Goal: Check status: Check status

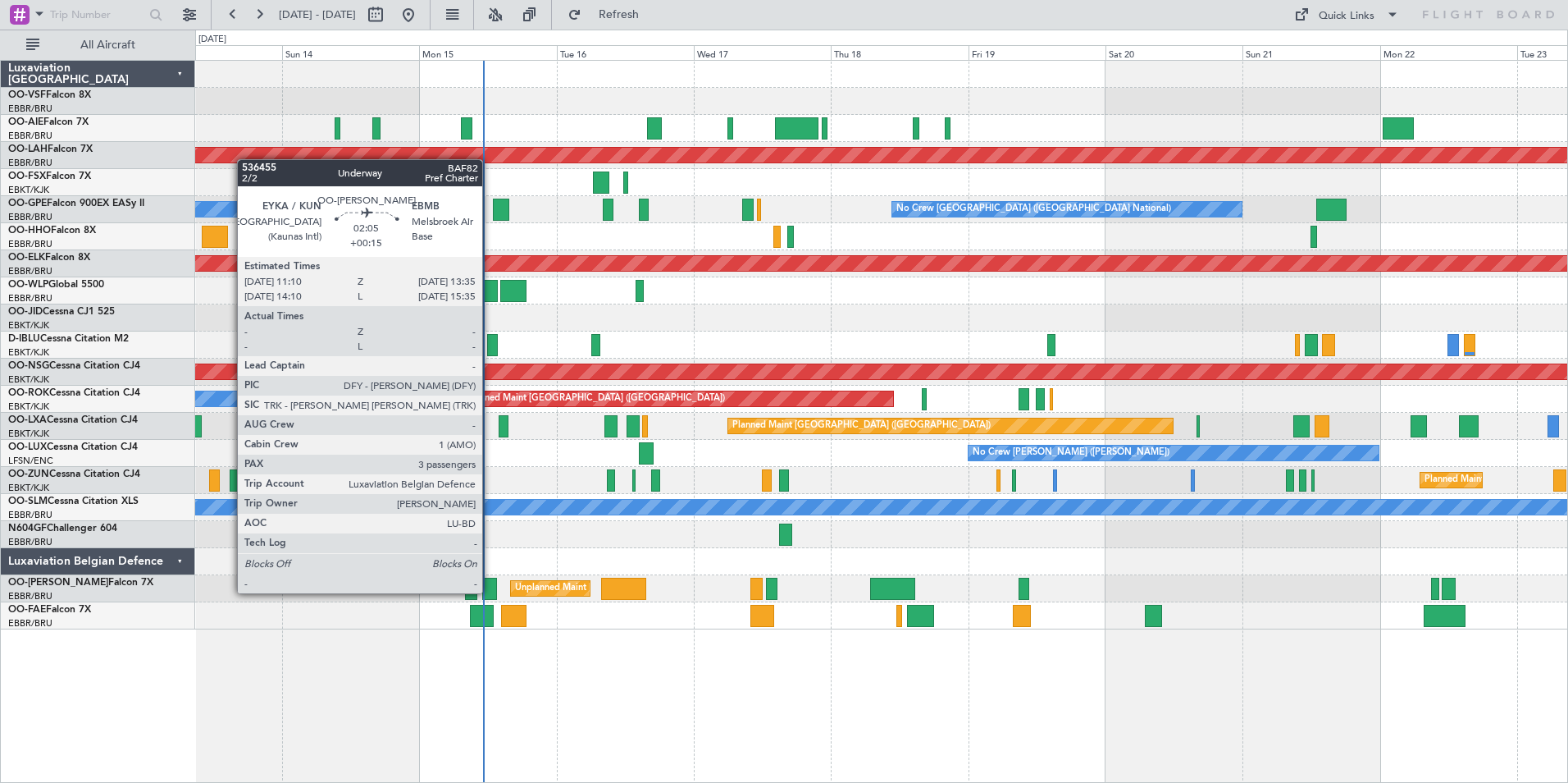
click at [490, 592] on div at bounding box center [489, 589] width 14 height 22
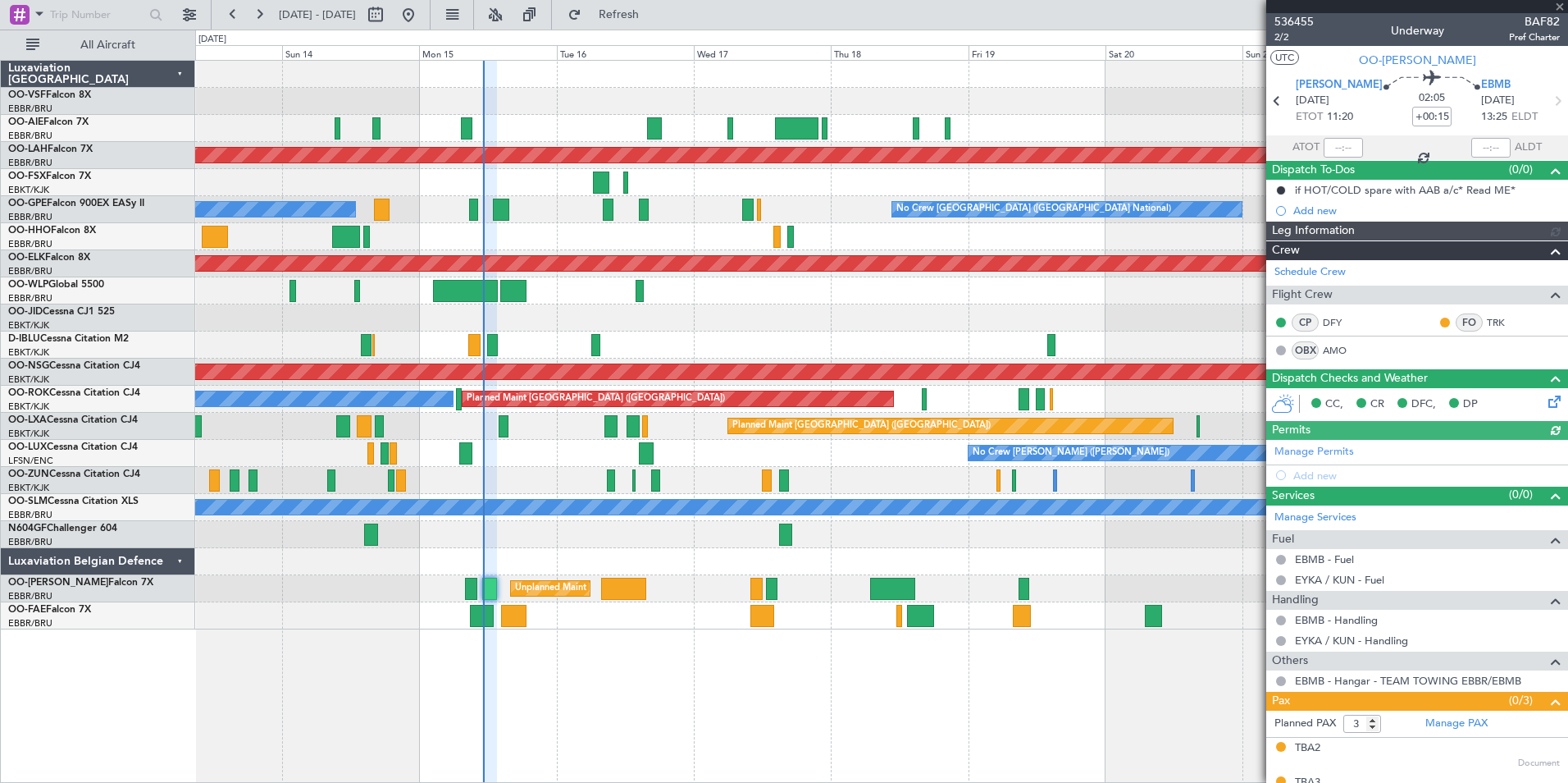
click at [1560, 6] on div at bounding box center [1417, 6] width 302 height 13
click at [1559, 2] on span at bounding box center [1559, 7] width 16 height 15
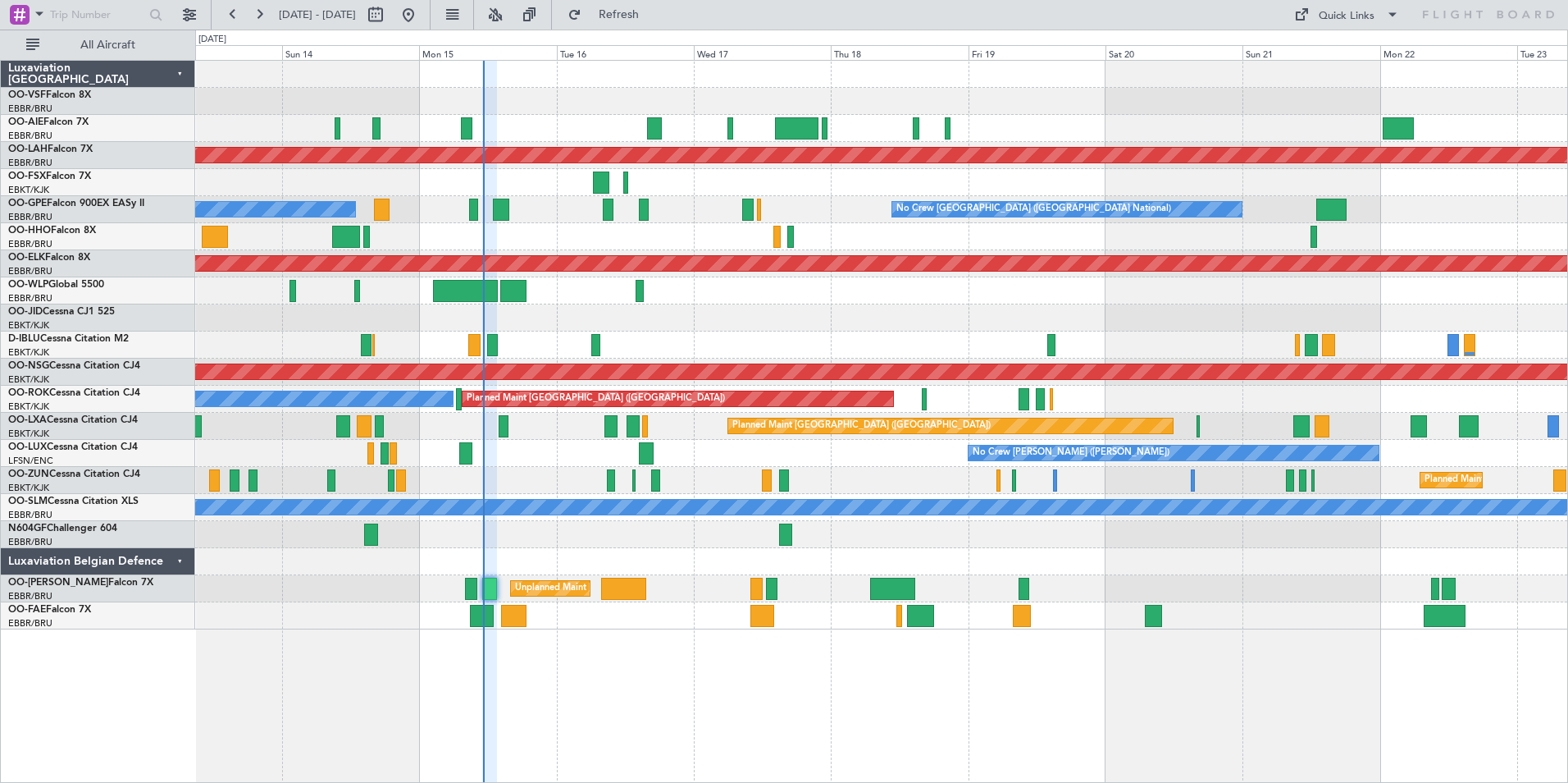
type input "0"
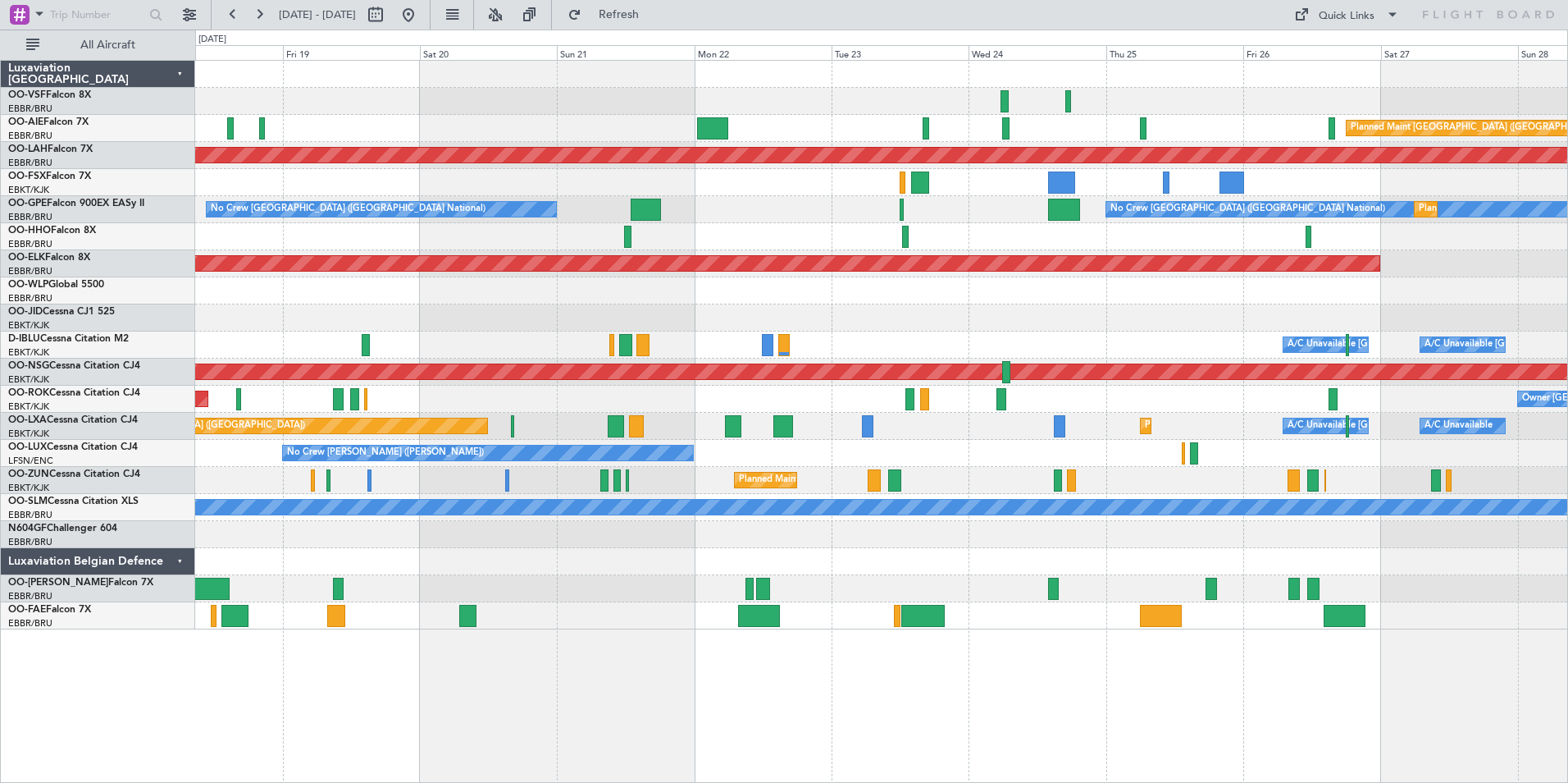
click at [801, 163] on div "Planned Maint [GEOGRAPHIC_DATA] ([GEOGRAPHIC_DATA]) Planned [GEOGRAPHIC_DATA][P…" at bounding box center [881, 345] width 1372 height 569
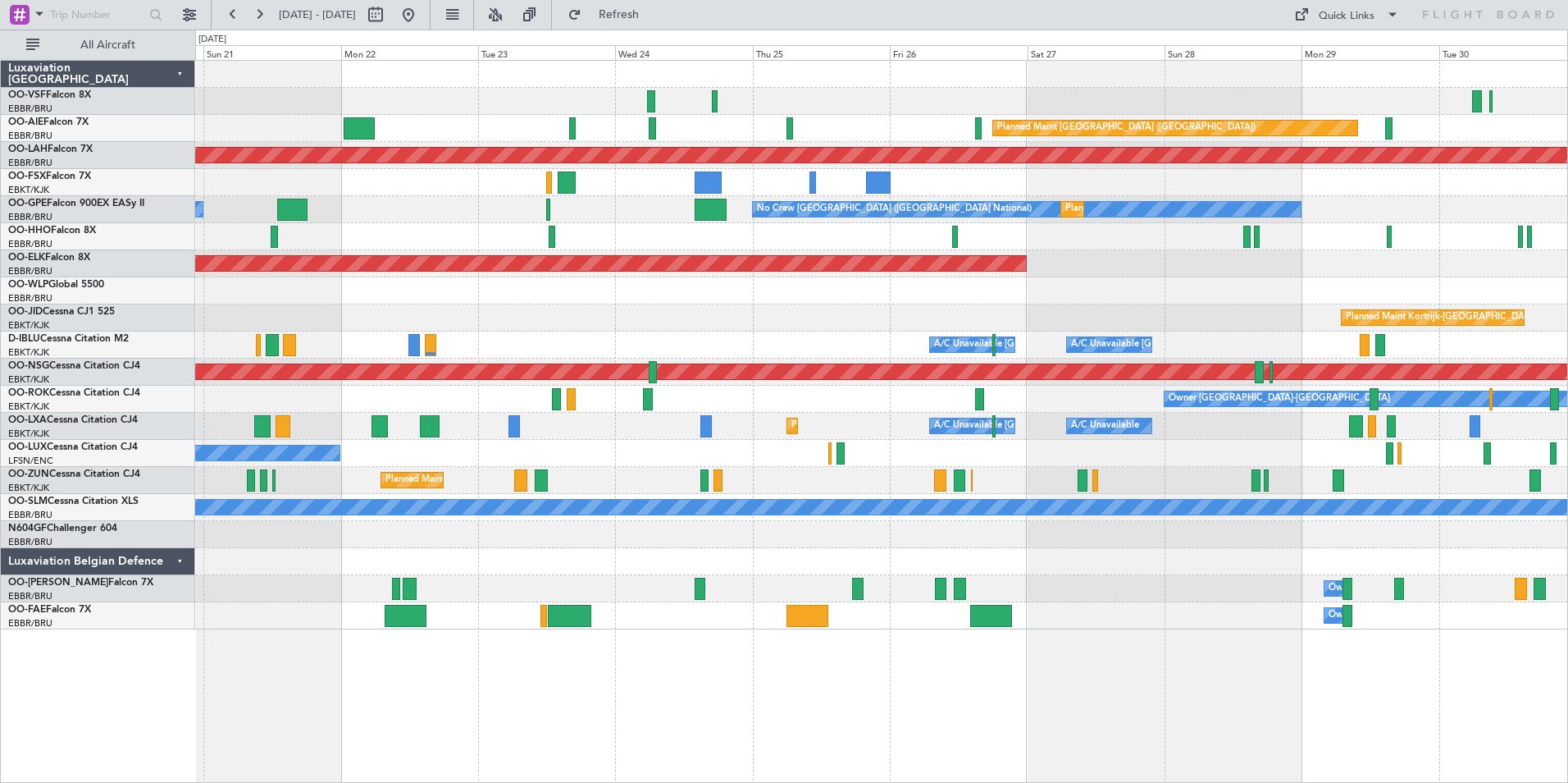
click at [958, 126] on div "Planned Maint [GEOGRAPHIC_DATA] ([GEOGRAPHIC_DATA])" at bounding box center [881, 128] width 1372 height 27
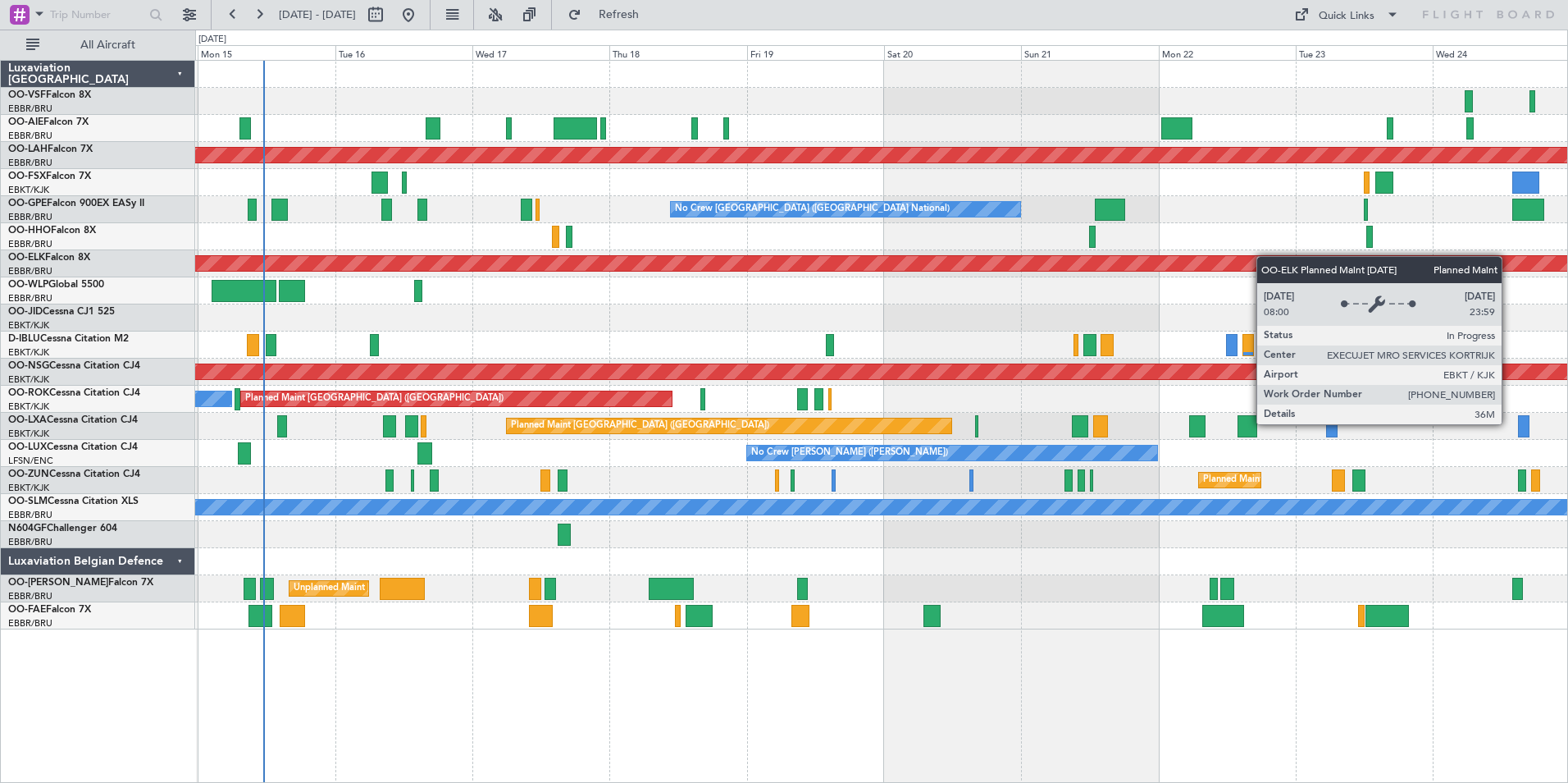
click at [1237, 263] on div "Planned Maint [GEOGRAPHIC_DATA] ([GEOGRAPHIC_DATA]) Planned [GEOGRAPHIC_DATA][P…" at bounding box center [881, 345] width 1372 height 569
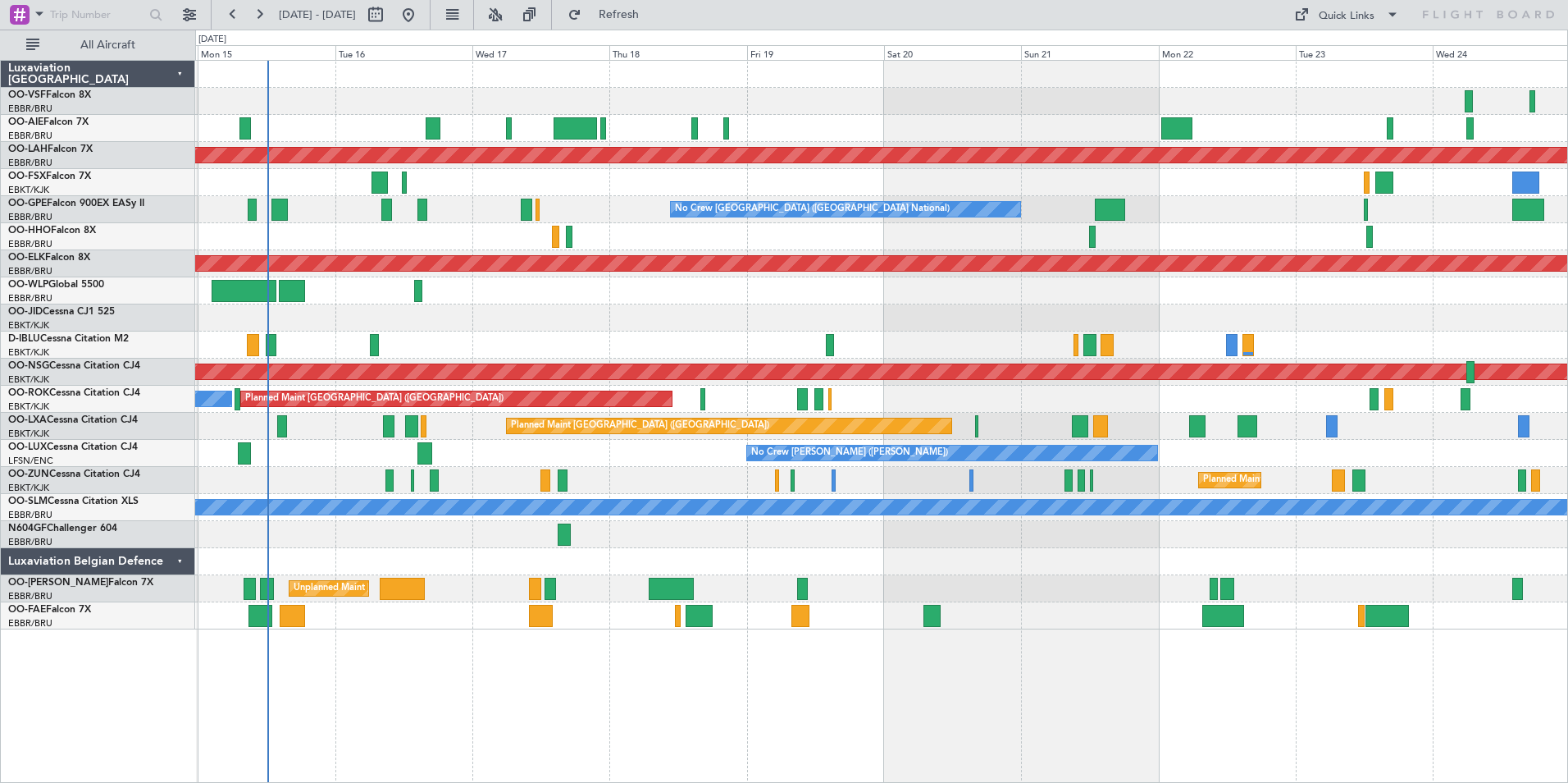
click at [35, 579] on span "OO-[PERSON_NAME]" at bounding box center [58, 583] width 100 height 10
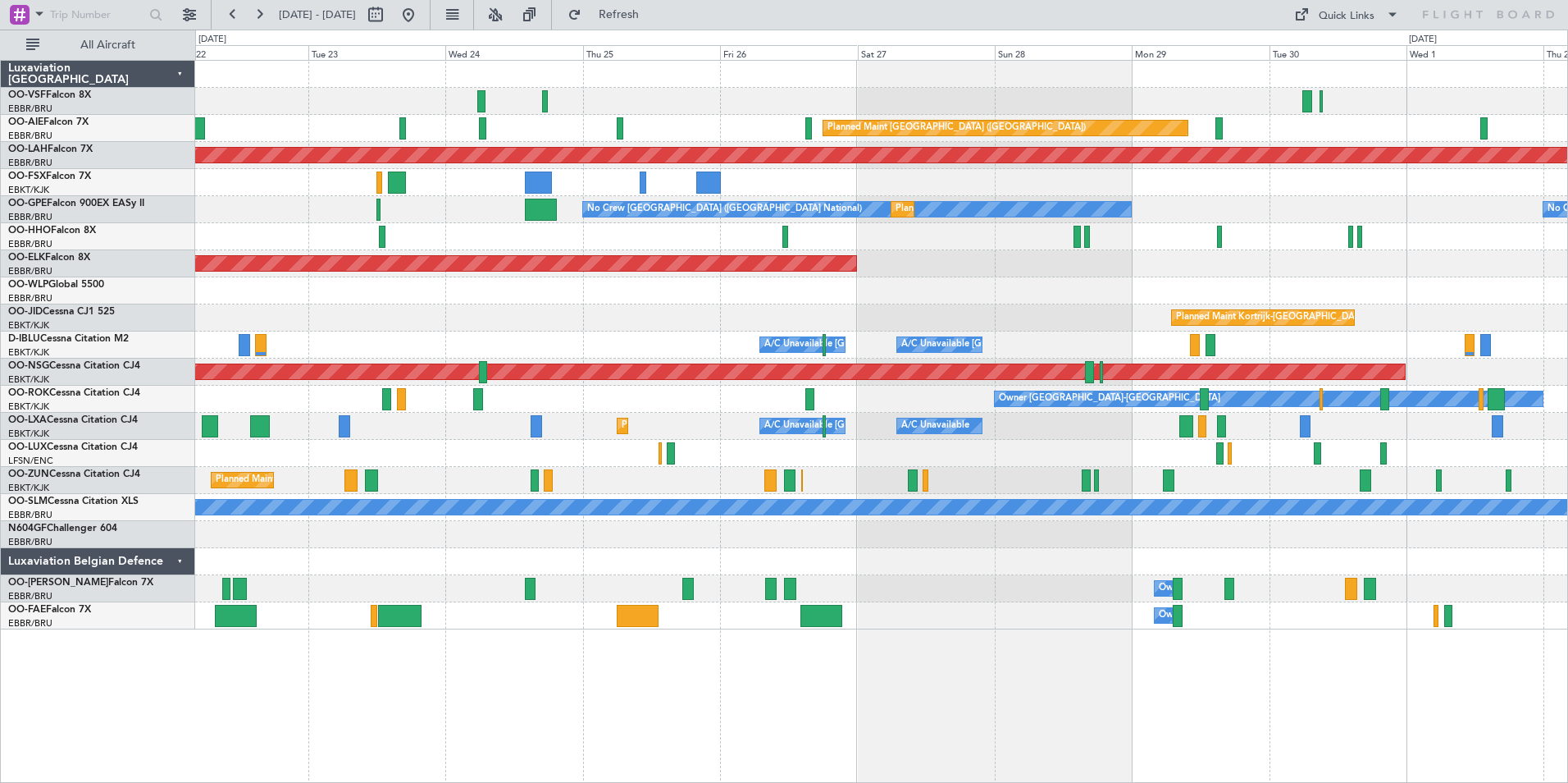
click at [137, 761] on div "Planned Maint [GEOGRAPHIC_DATA] ([GEOGRAPHIC_DATA]) Planned [GEOGRAPHIC_DATA][P…" at bounding box center [784, 406] width 1568 height 753
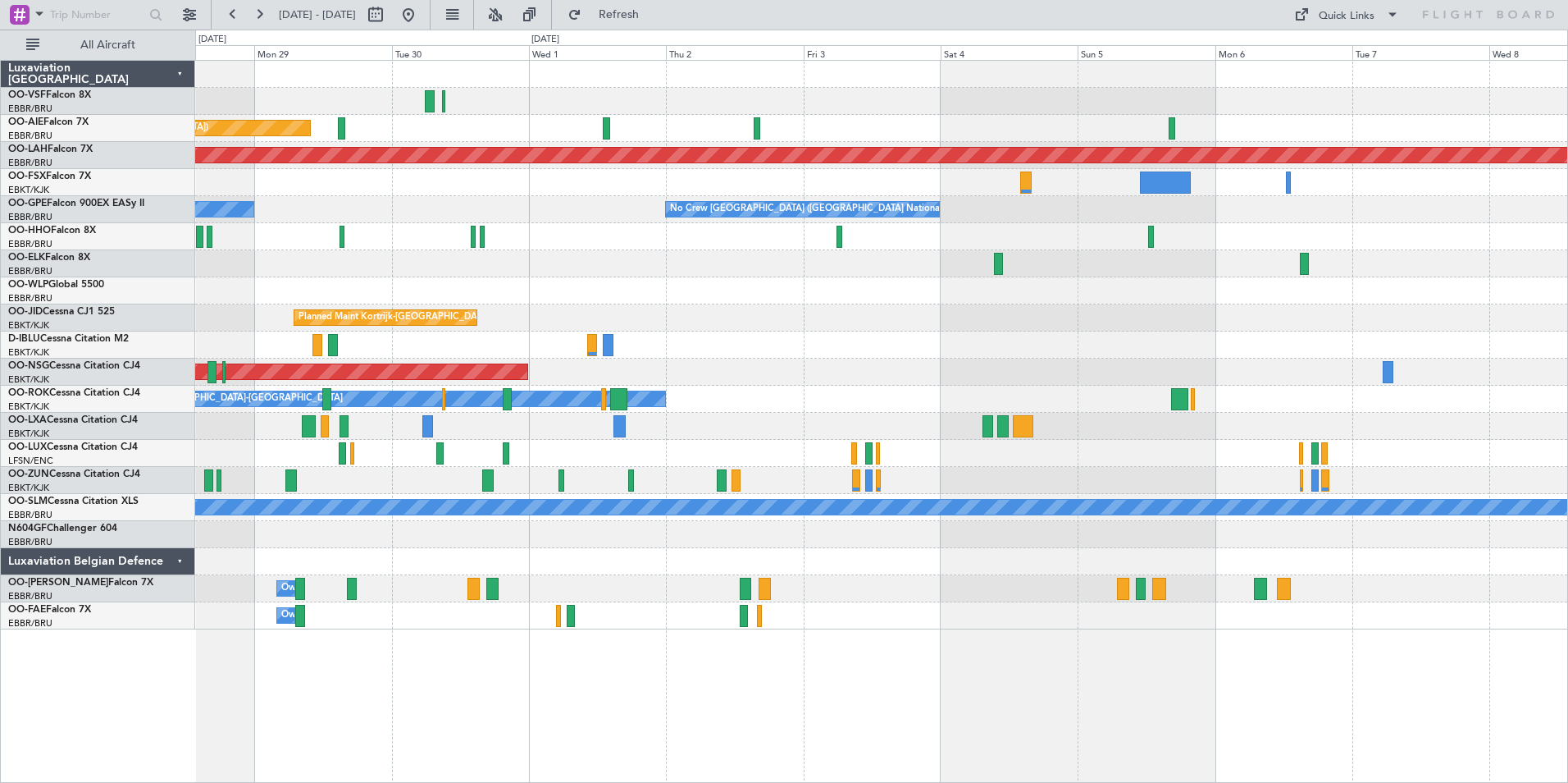
click at [309, 740] on div "Planned Maint [GEOGRAPHIC_DATA] ([GEOGRAPHIC_DATA]) Planned [GEOGRAPHIC_DATA][P…" at bounding box center [881, 421] width 1373 height 723
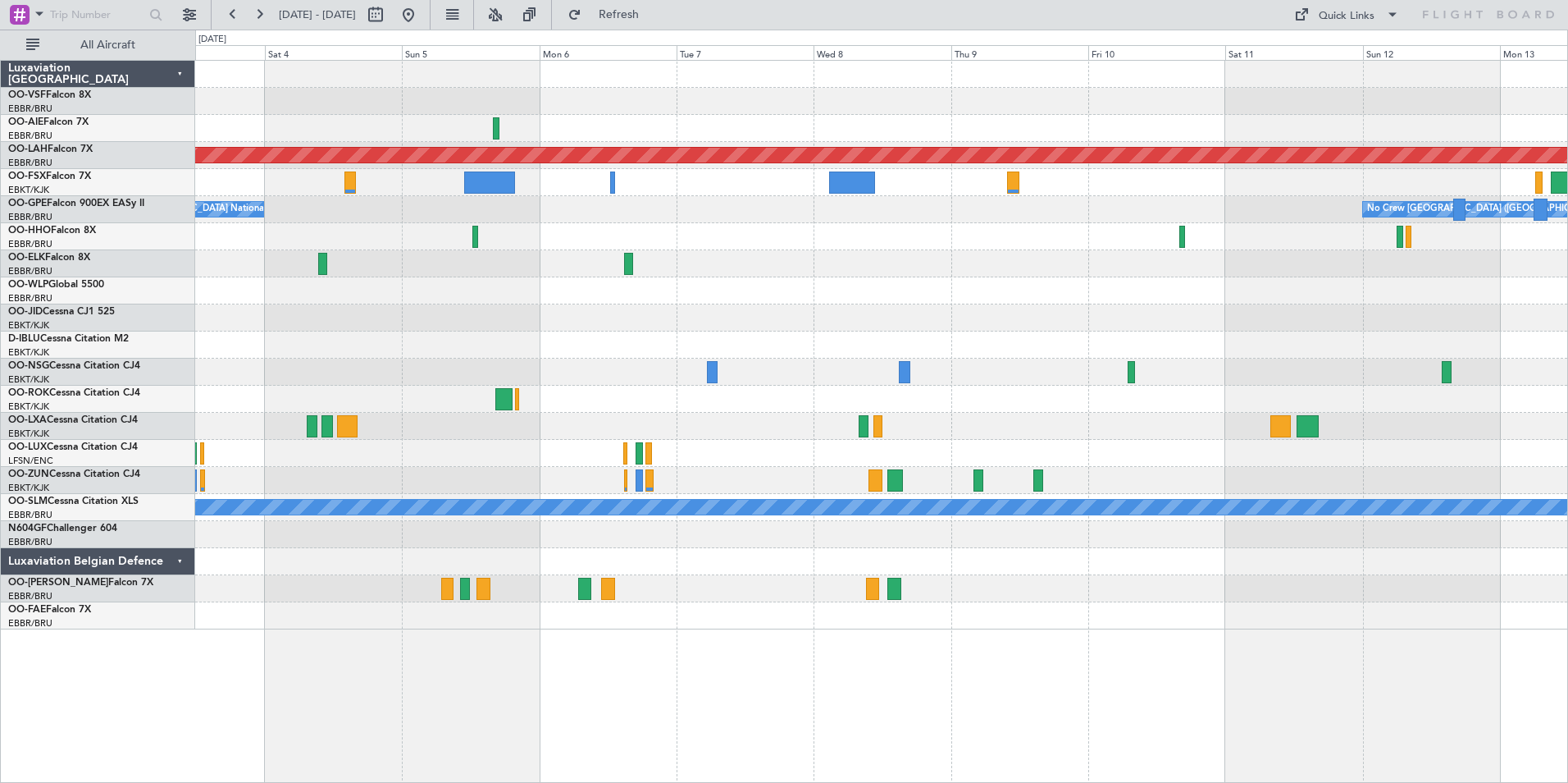
click at [503, 602] on div at bounding box center [881, 588] width 1372 height 27
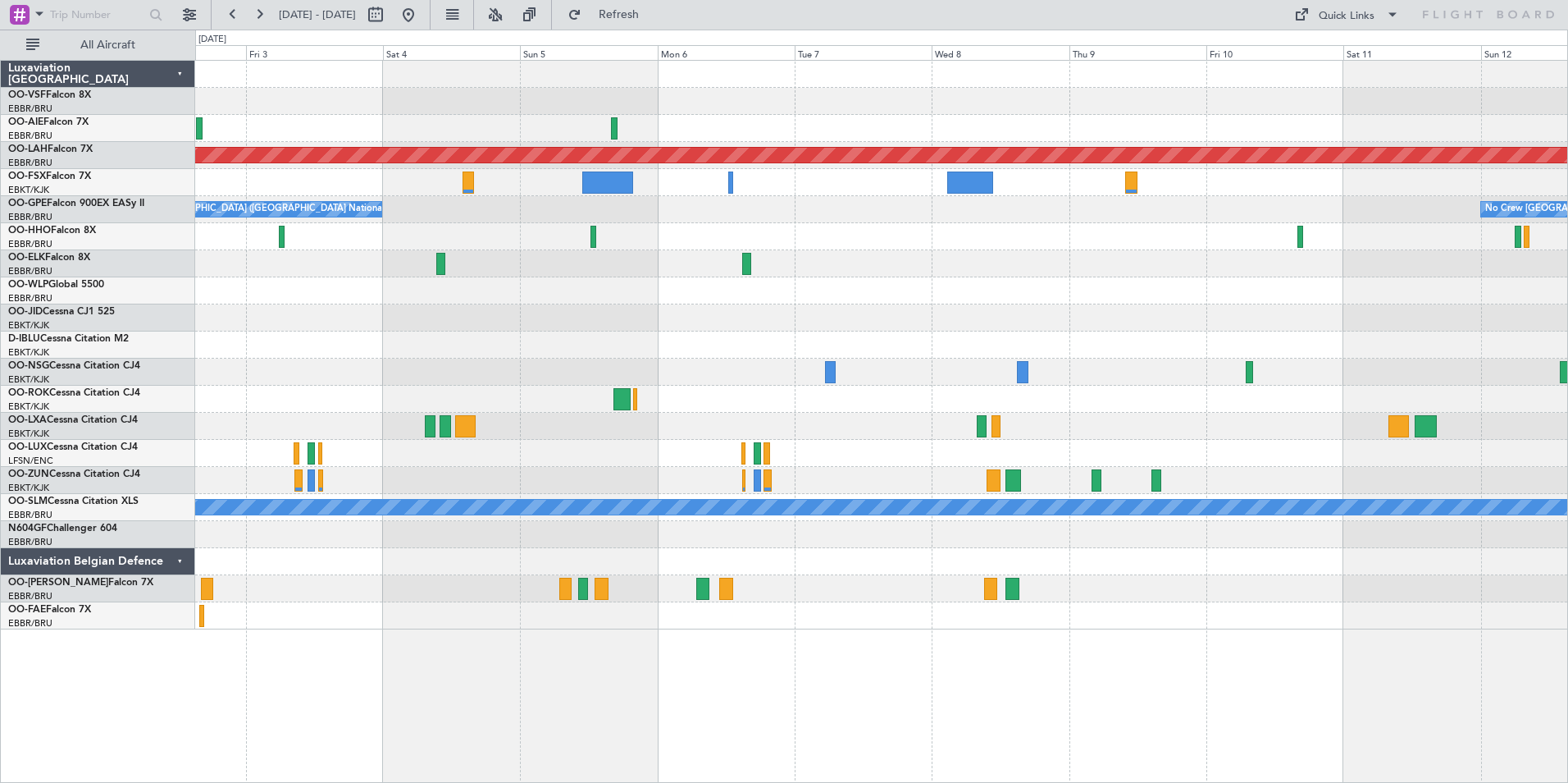
click at [851, 590] on div at bounding box center [881, 588] width 1372 height 27
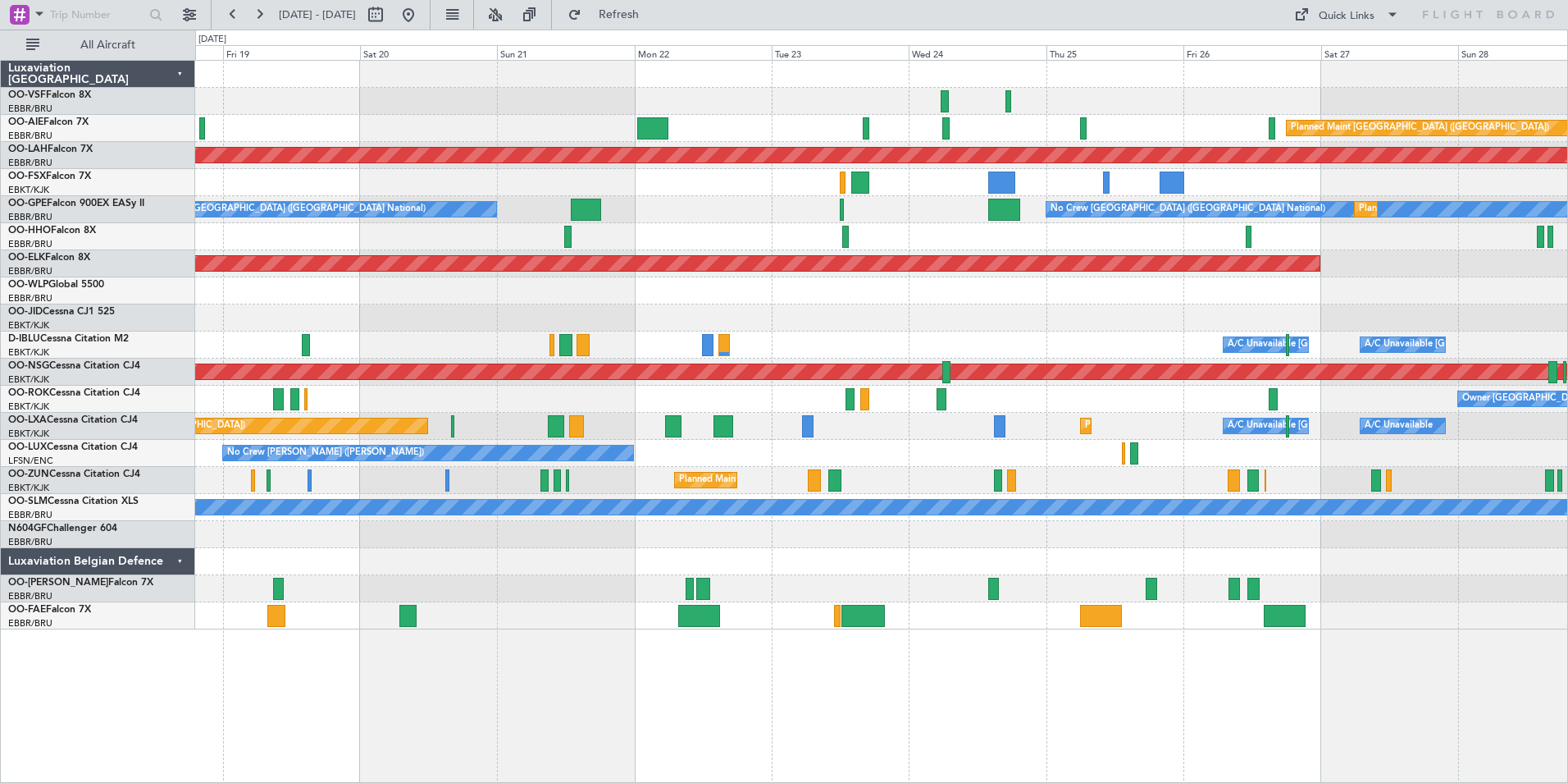
click at [1274, 578] on div "Owner Melsbroek Air Base" at bounding box center [881, 588] width 1372 height 27
